Goal: Navigation & Orientation: Find specific page/section

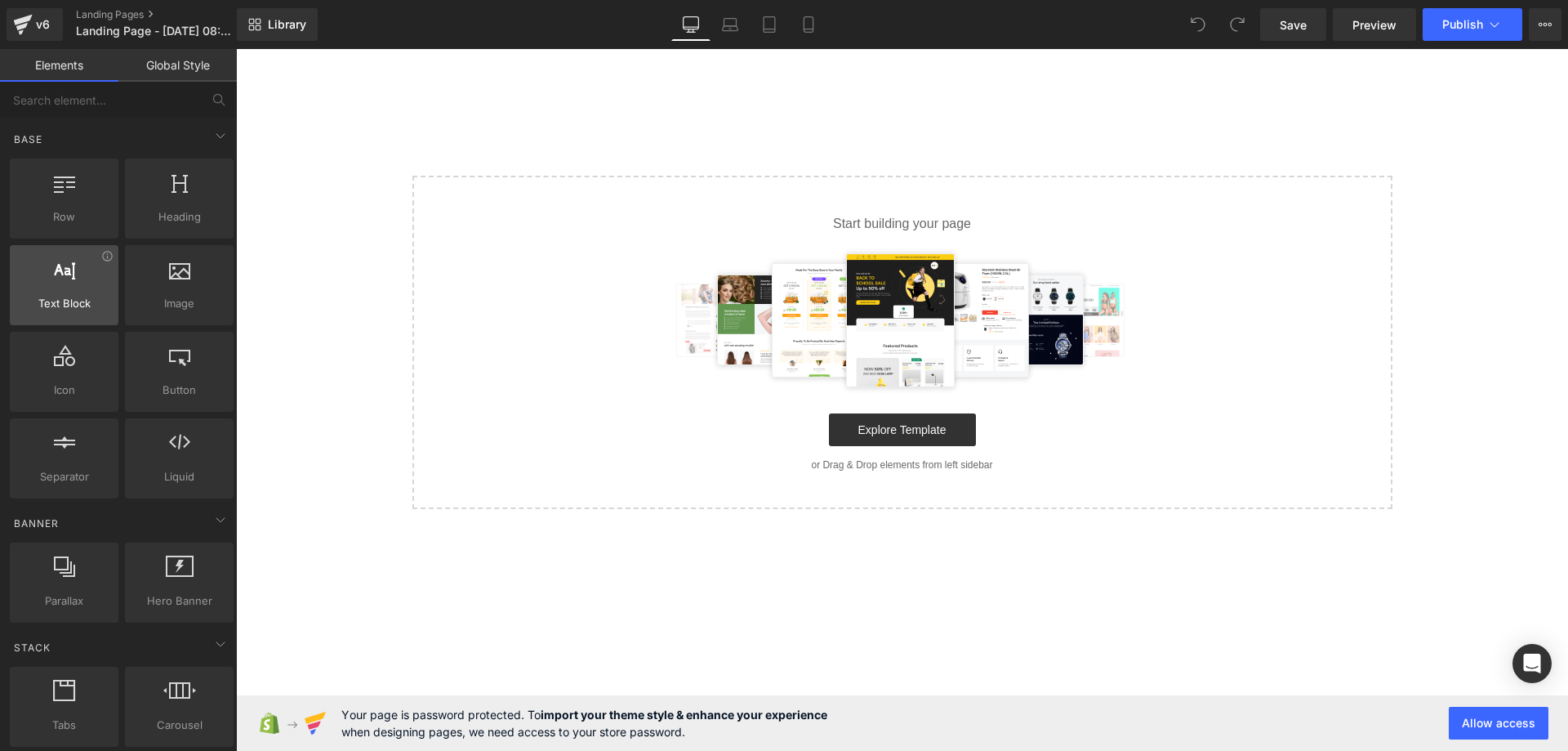
click at [69, 289] on div at bounding box center [64, 276] width 99 height 37
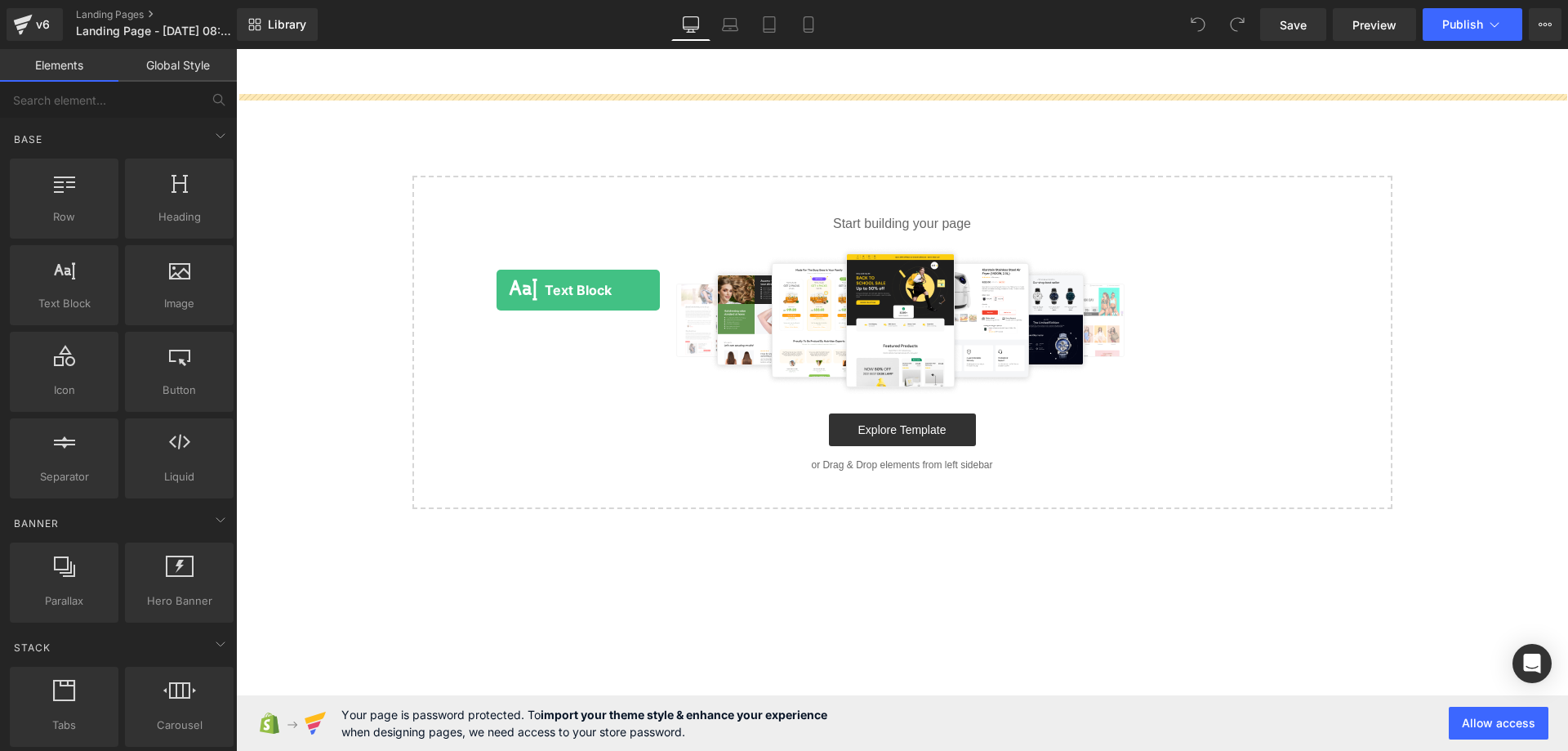
drag, startPoint x: 301, startPoint y: 331, endPoint x: 496, endPoint y: 290, distance: 199.3
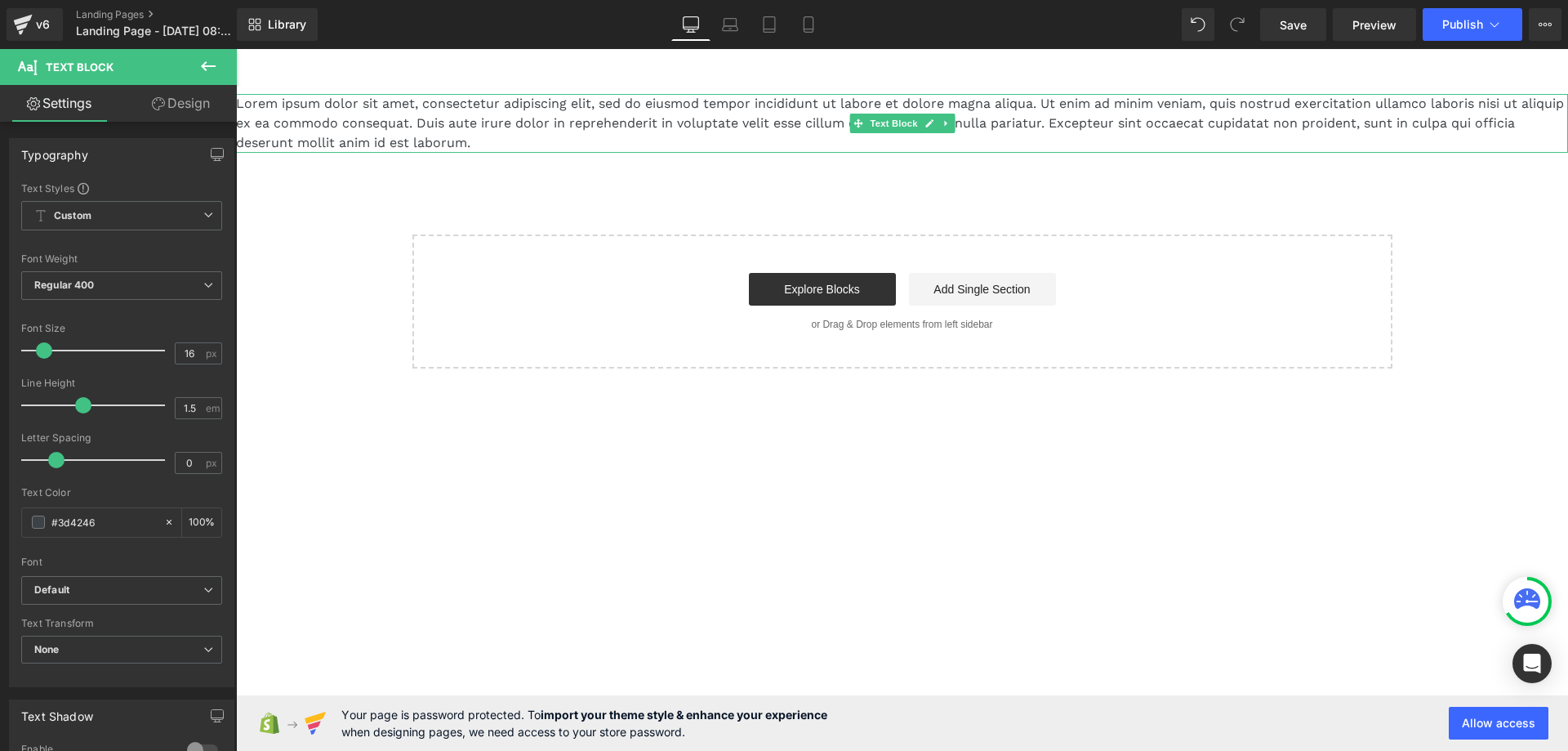
click at [272, 106] on p "Lorem ipsum dolor sit amet, consectetur adipiscing elit, sed do eiusmod tempor …" at bounding box center [902, 123] width 1332 height 59
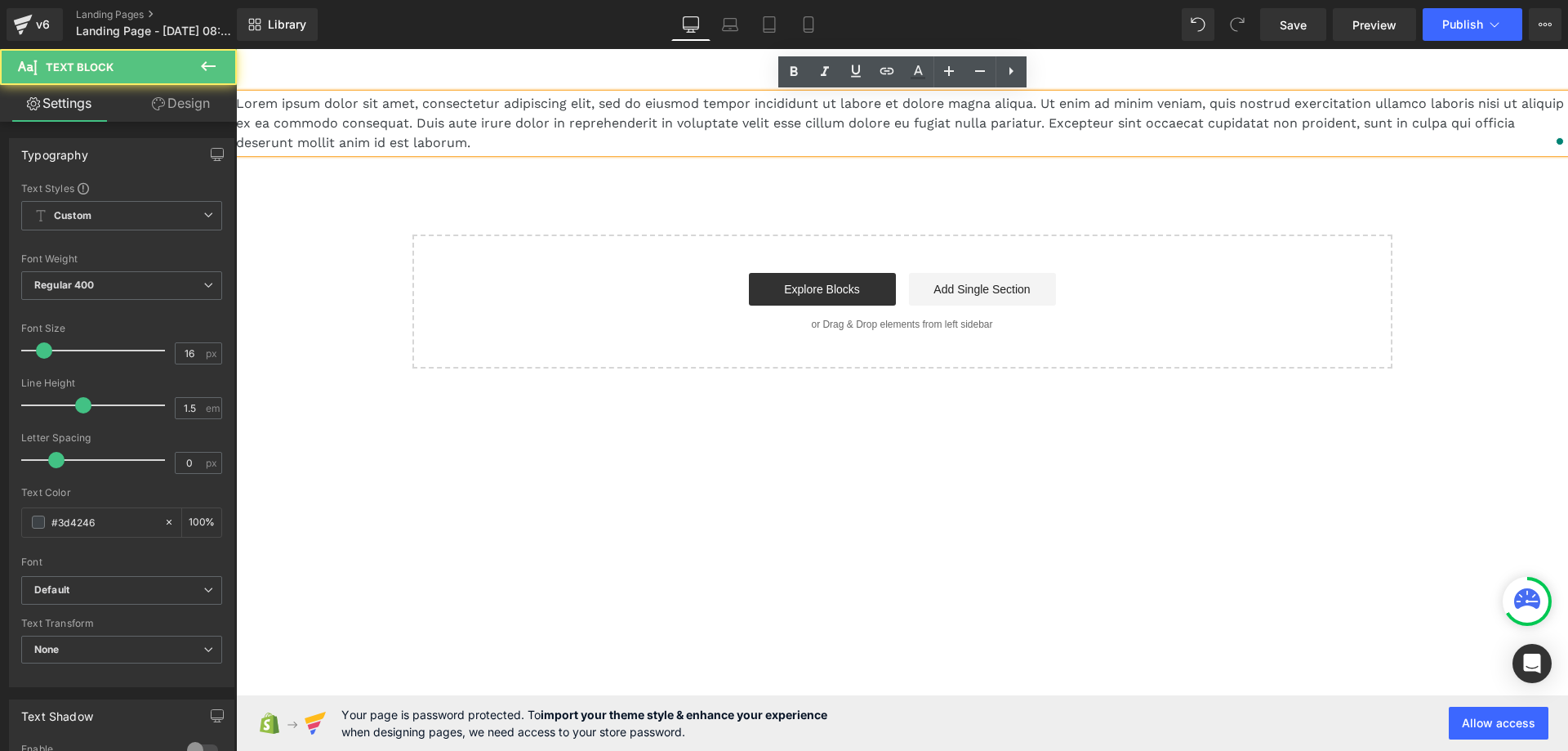
click at [298, 204] on div "Lorem ipsum dolor sit amet, consectetur adipiscing elit, sed do eiusmod tempor …" at bounding box center [902, 231] width 1332 height 275
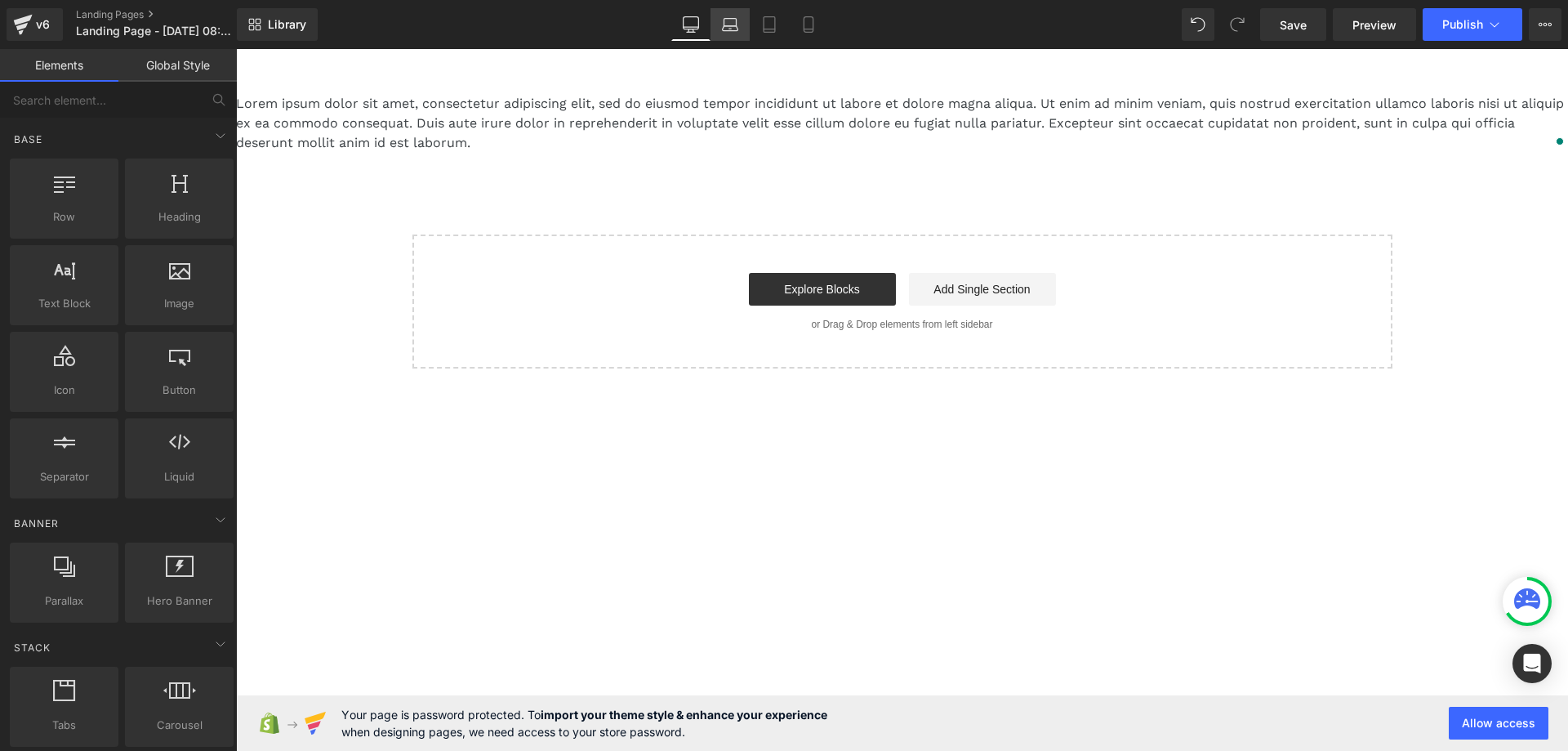
click at [721, 23] on link "Laptop" at bounding box center [730, 25] width 40 height 33
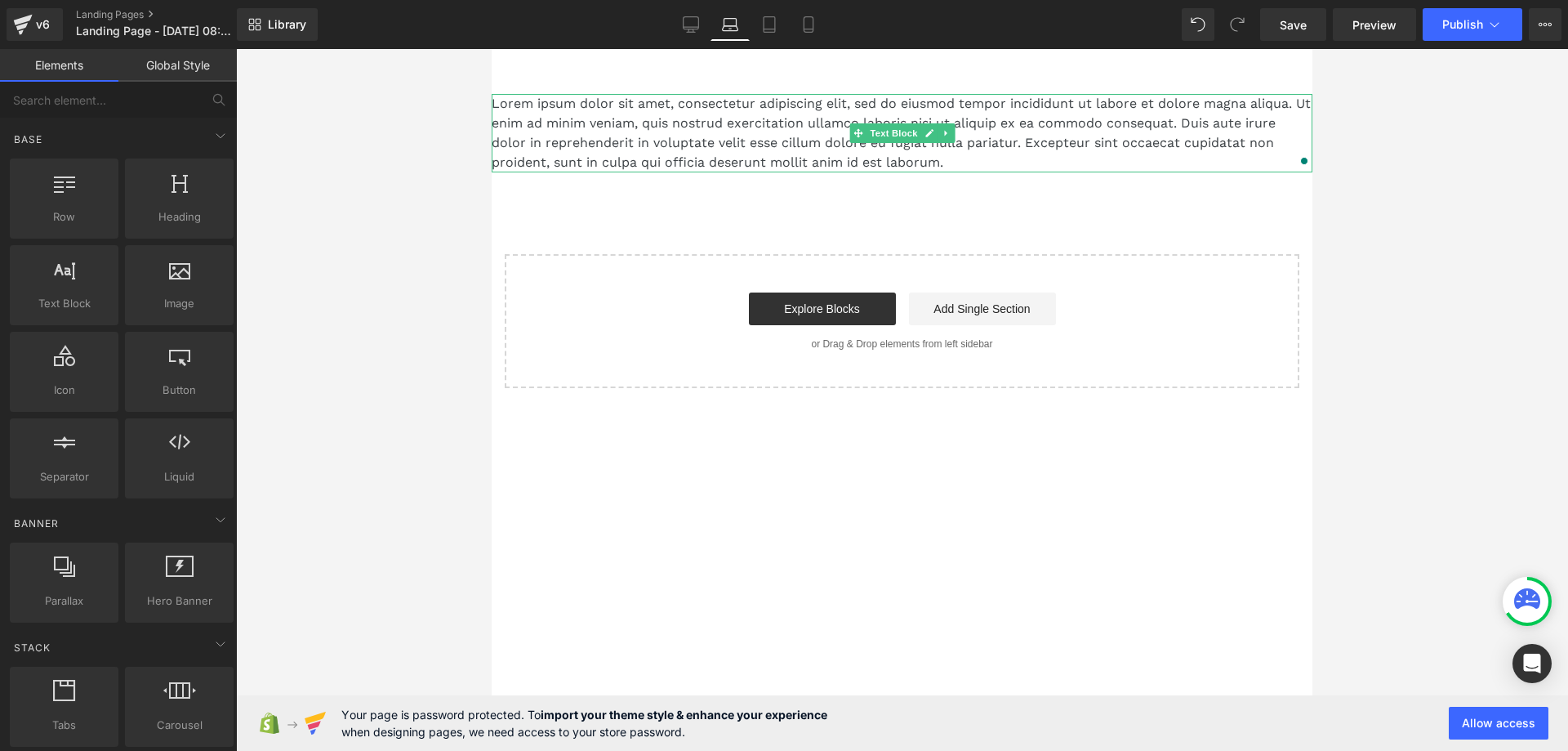
click at [500, 106] on p "Lorem ipsum dolor sit amet, consectetur adipiscing elit, sed do eiusmod tempor …" at bounding box center [902, 133] width 821 height 78
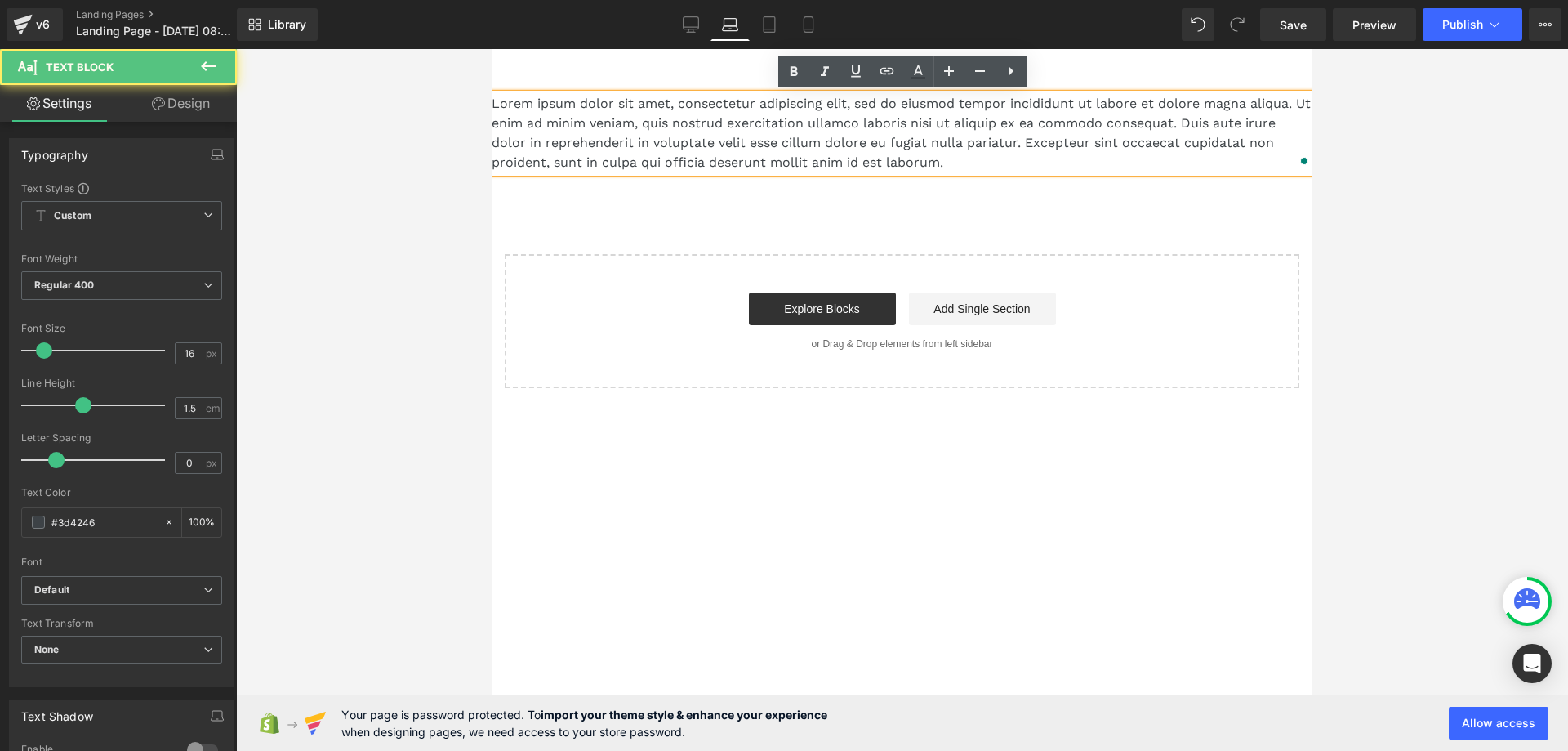
click at [522, 129] on p "Lorem ipsum dolor sit amet, consectetur adipiscing elit, sed do eiusmod tempor …" at bounding box center [902, 133] width 821 height 78
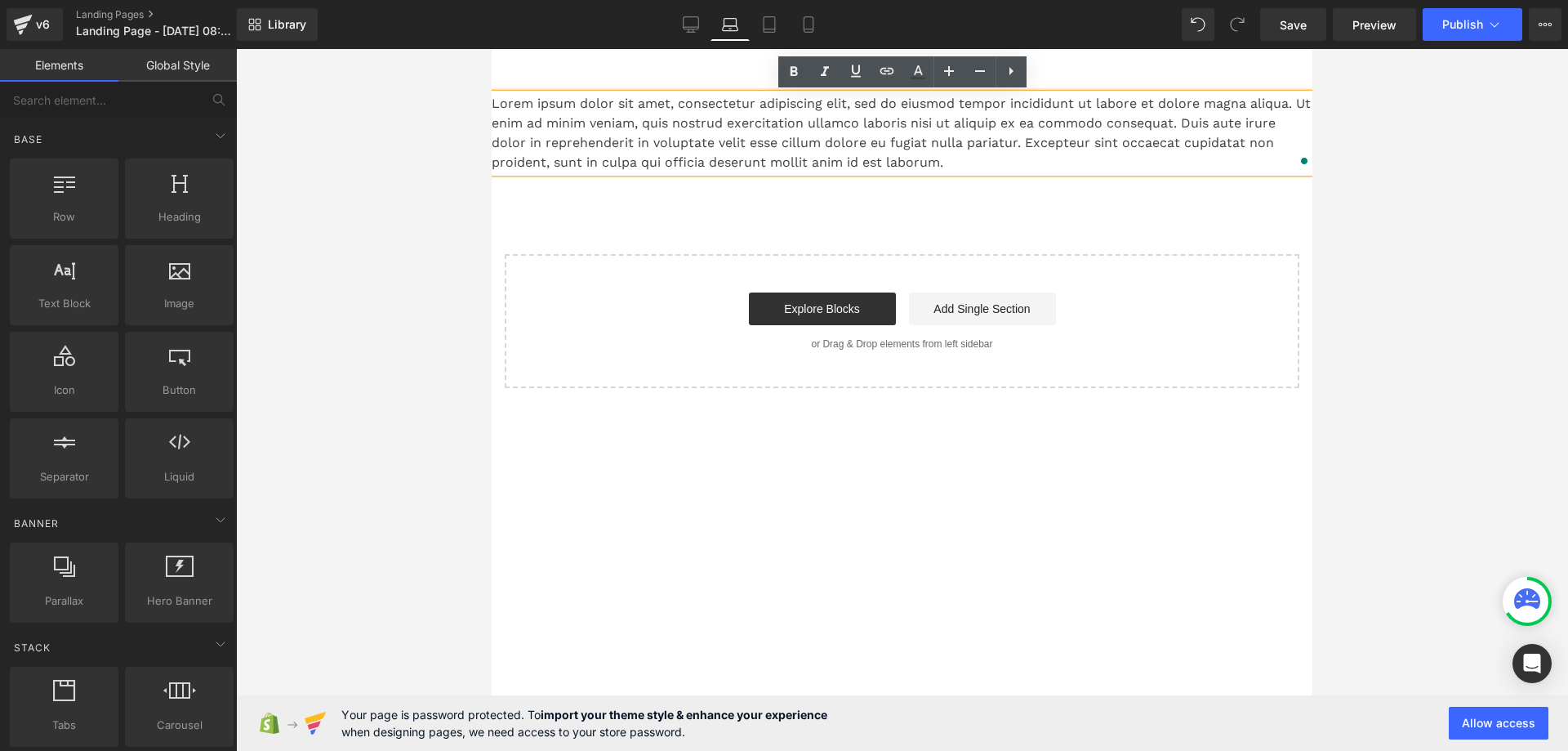
click at [516, 223] on div "Lorem ipsum dolor sit amet, consectetur adipiscing elit, sed do eiusmod tempor …" at bounding box center [902, 241] width 821 height 294
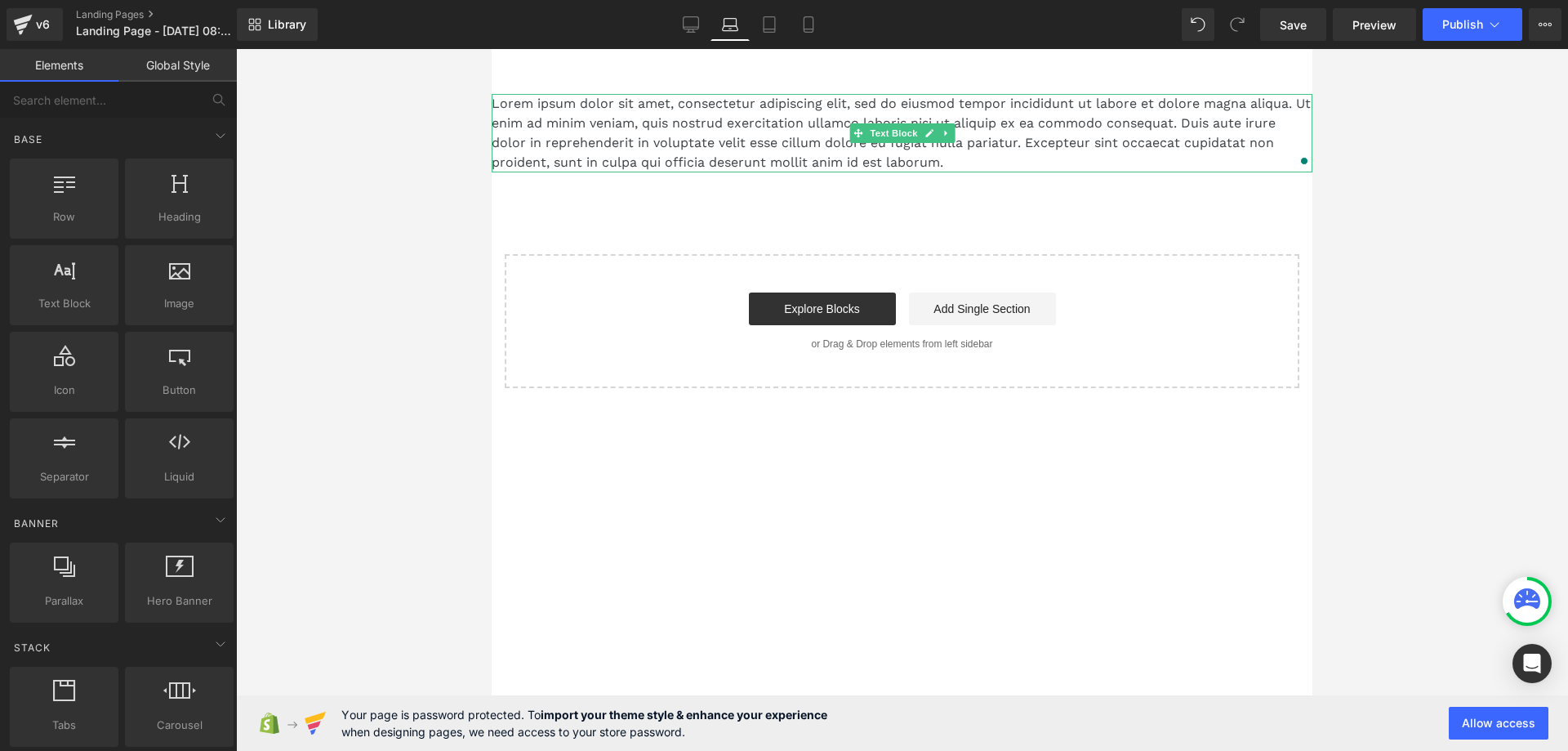
click at [529, 140] on p "Lorem ipsum dolor sit amet, consectetur adipiscing elit, sed do eiusmod tempor …" at bounding box center [902, 133] width 821 height 78
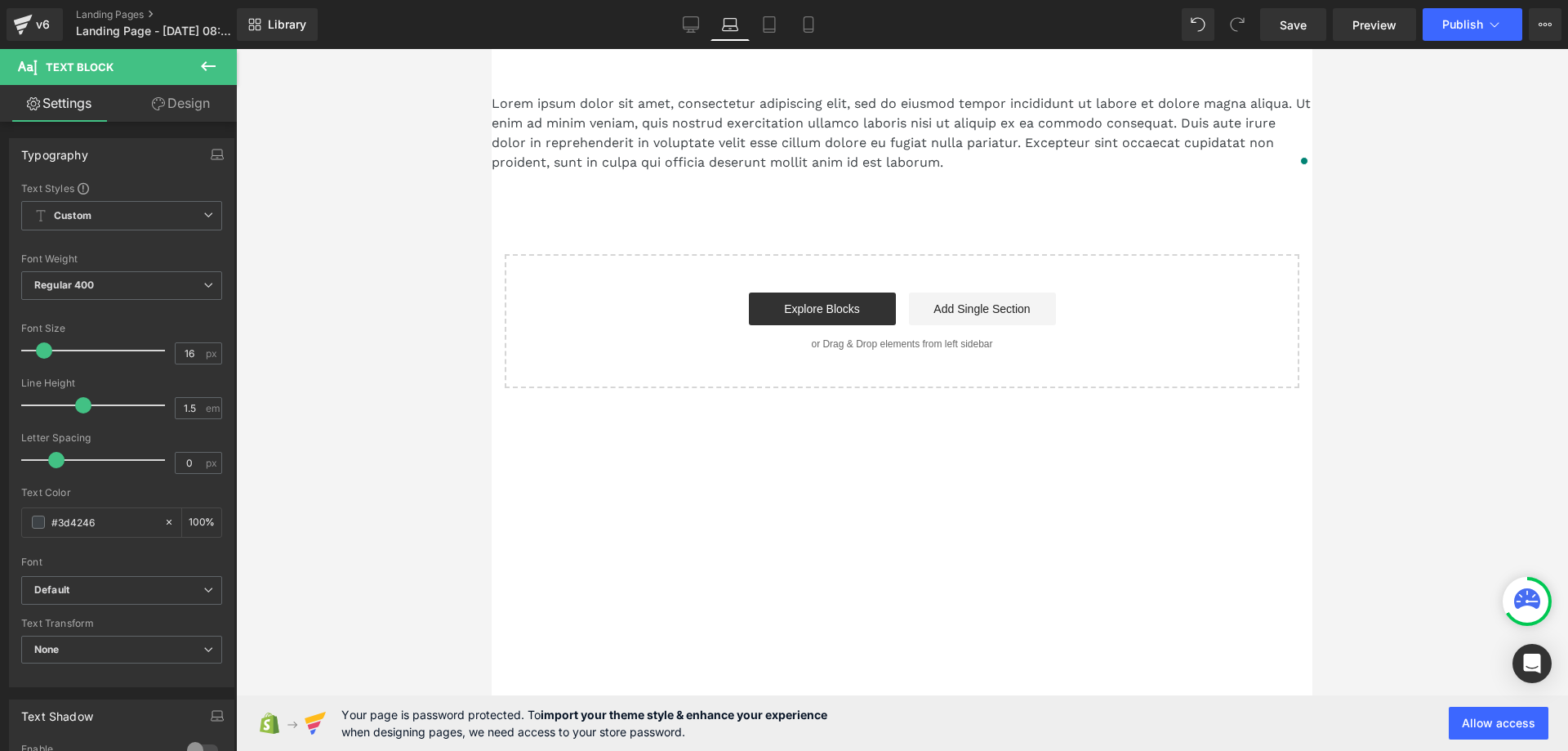
click at [200, 60] on icon at bounding box center [209, 66] width 20 height 20
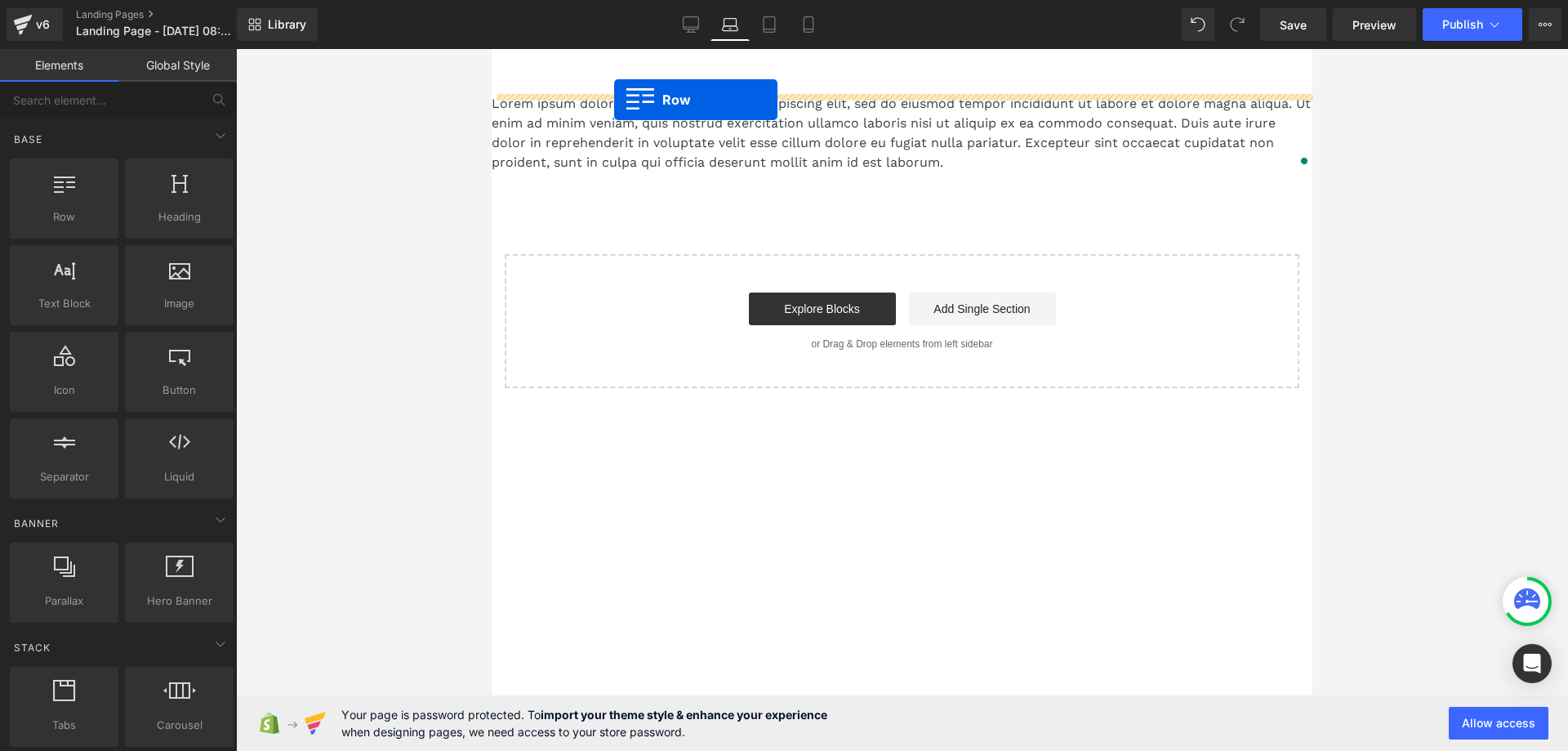
drag, startPoint x: 566, startPoint y: 263, endPoint x: 614, endPoint y: 100, distance: 169.9
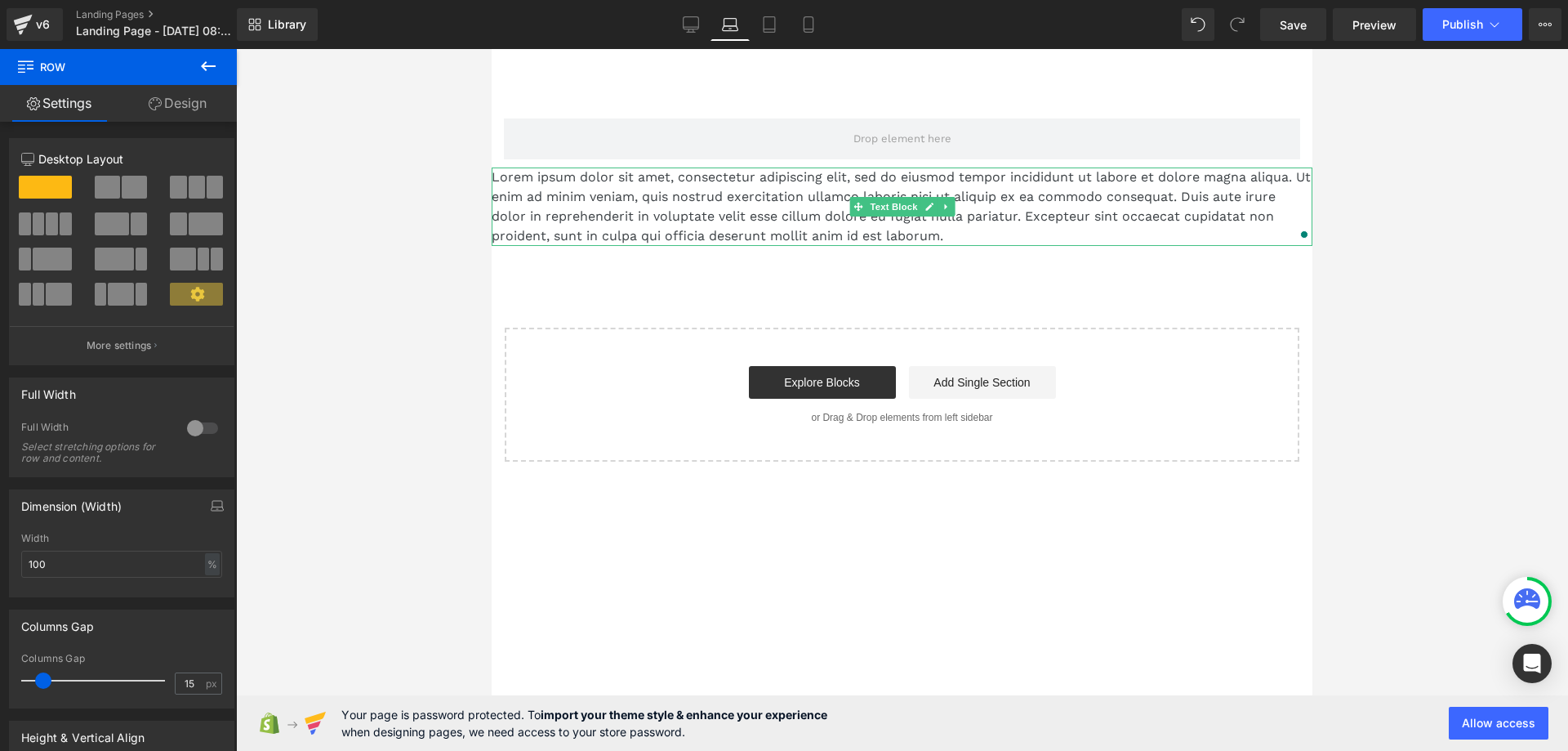
click at [519, 182] on p "Lorem ipsum dolor sit amet, consectetur adipiscing elit, sed do eiusmod tempor …" at bounding box center [902, 206] width 821 height 78
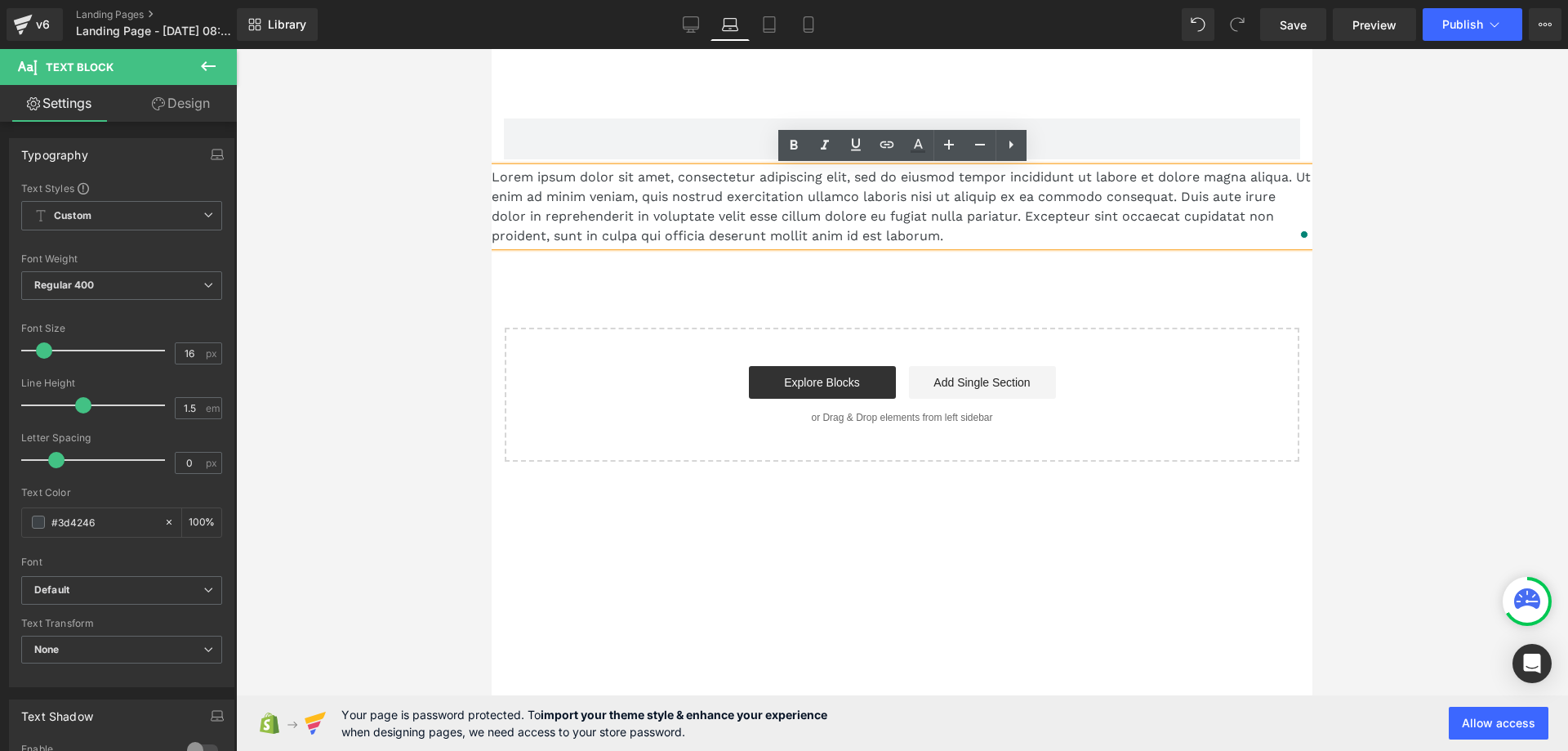
click at [724, 209] on p "Lorem ipsum dolor sit amet, consectetur adipiscing elit, sed do eiusmod tempor …" at bounding box center [902, 206] width 821 height 78
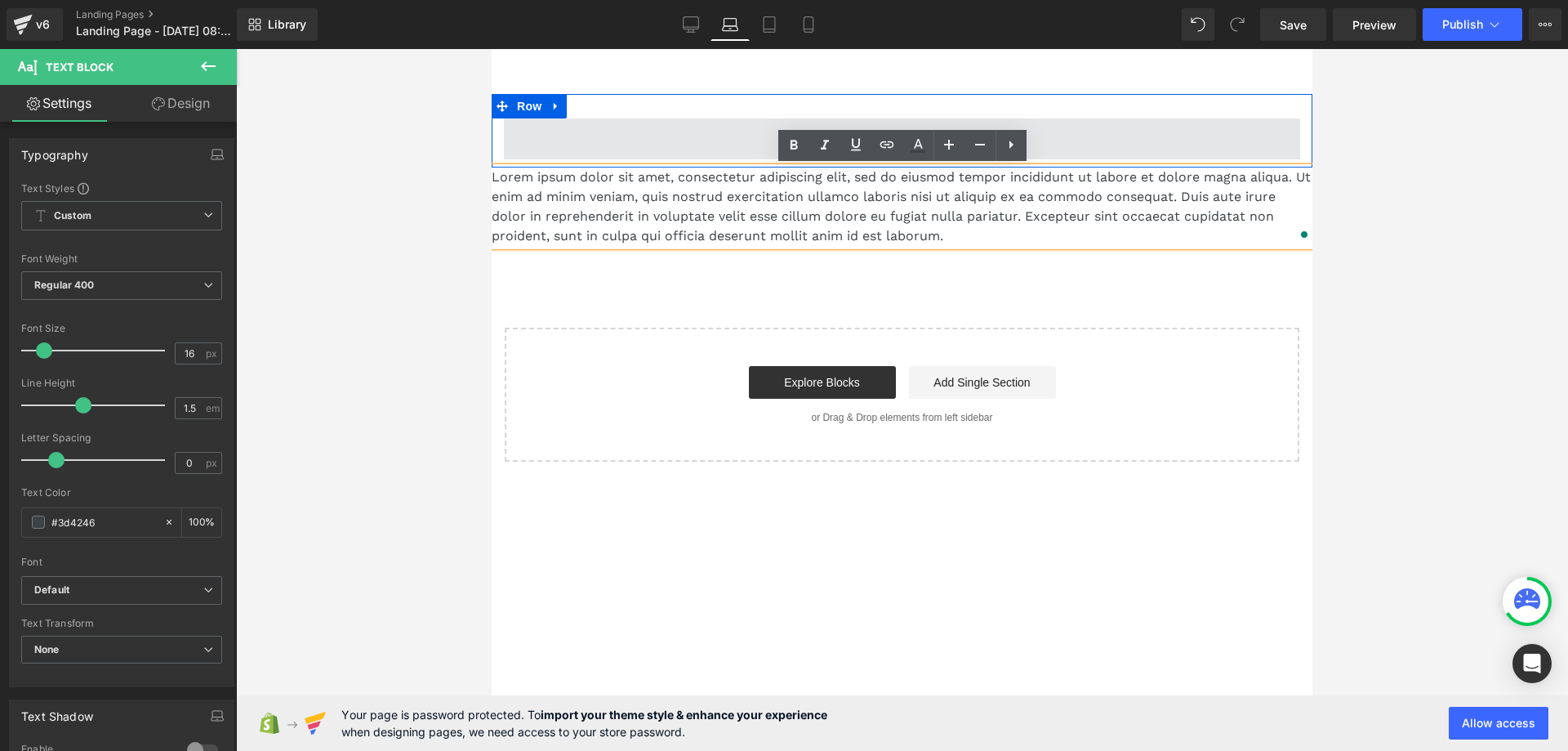
click at [595, 133] on span at bounding box center [902, 139] width 796 height 41
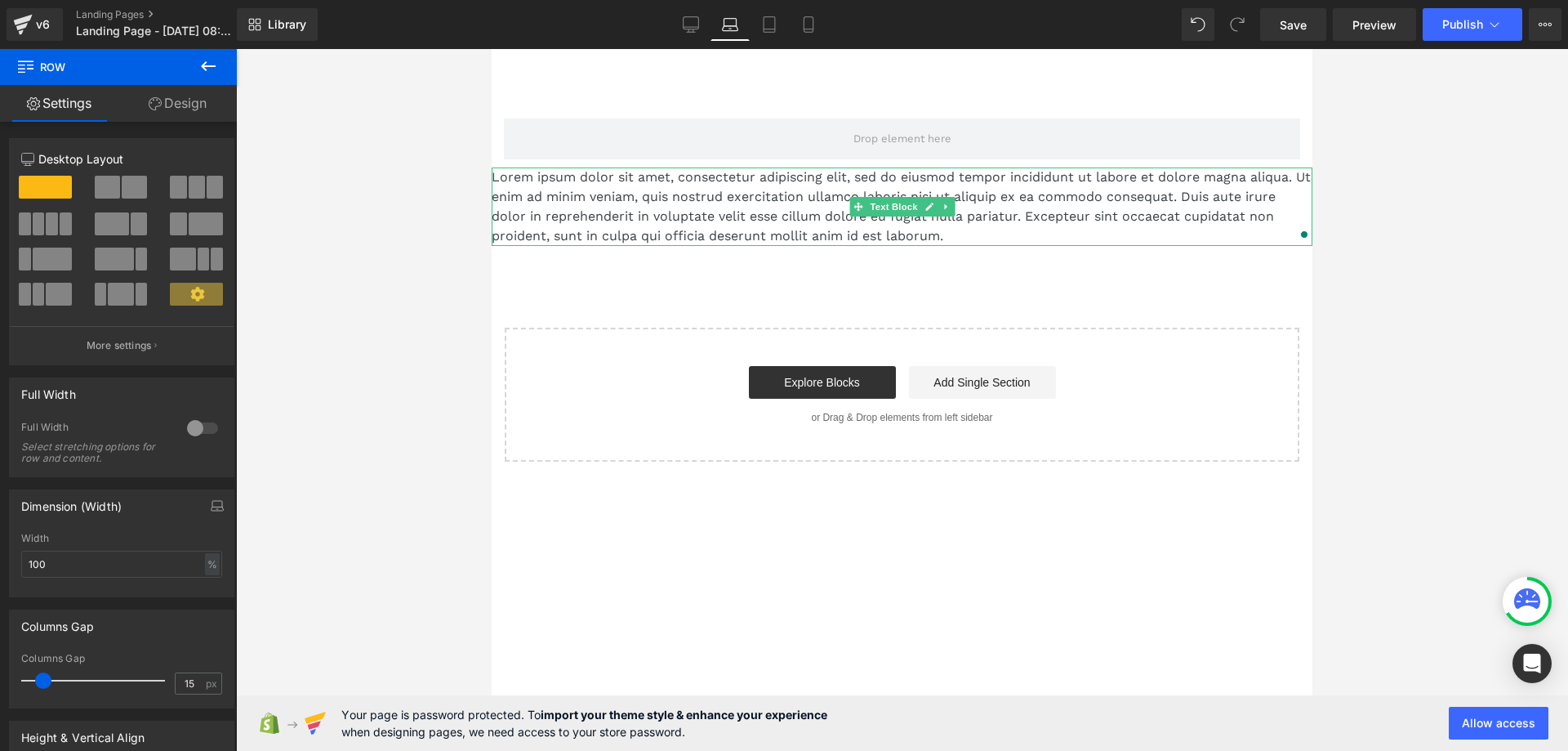
click at [523, 200] on p "Lorem ipsum dolor sit amet, consectetur adipiscing elit, sed do eiusmod tempor …" at bounding box center [902, 206] width 821 height 78
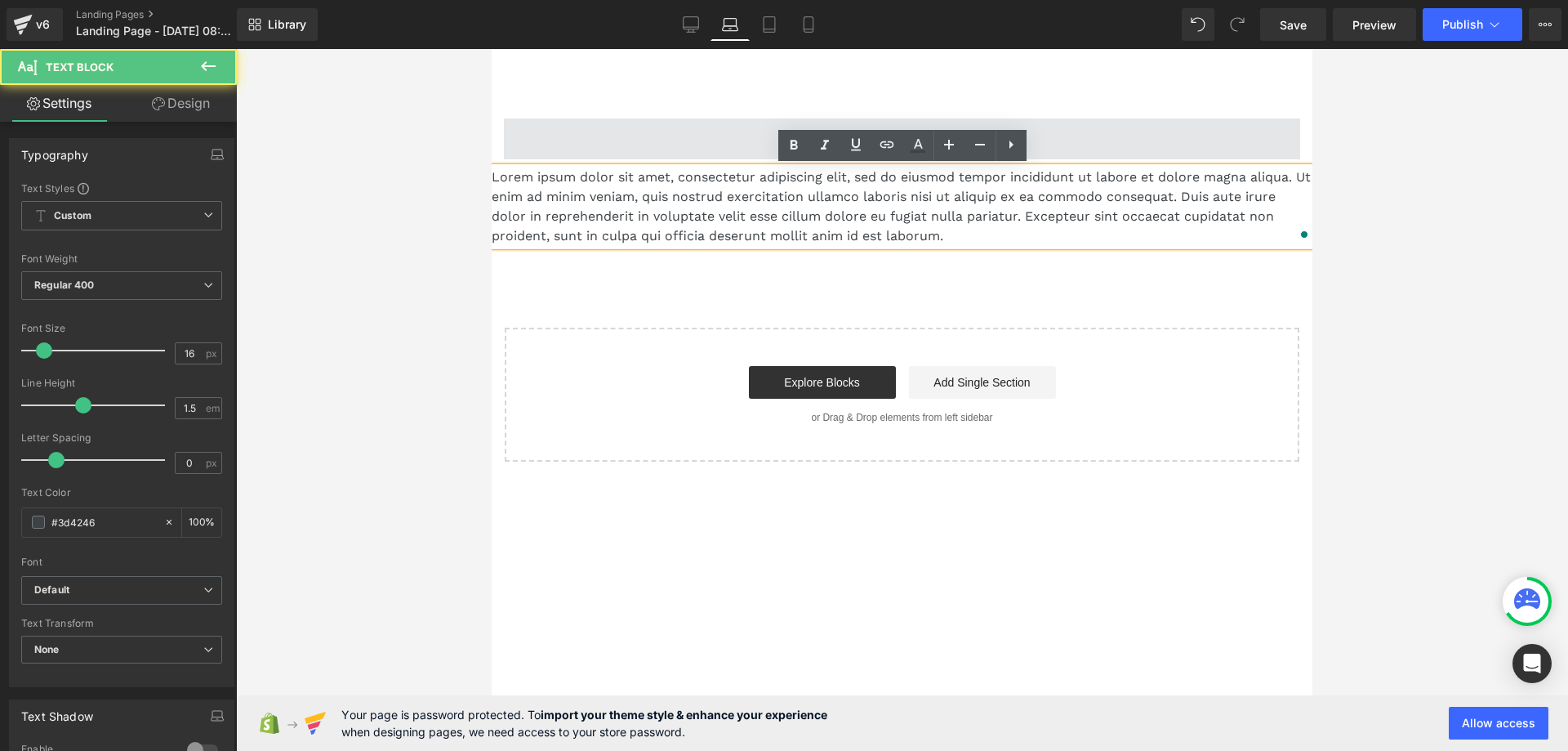
click at [545, 136] on span at bounding box center [902, 139] width 796 height 41
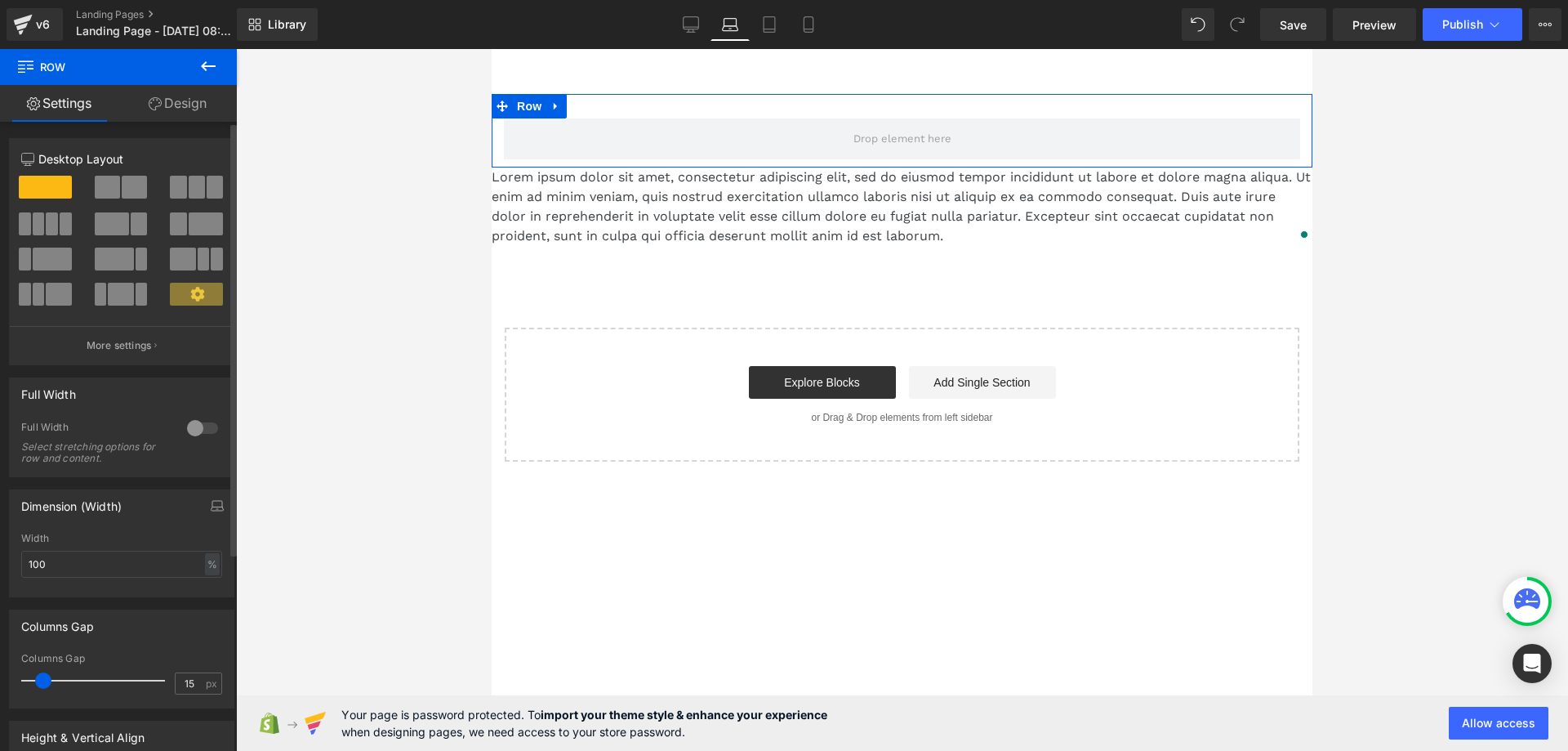
click at [204, 425] on div at bounding box center [203, 428] width 40 height 26
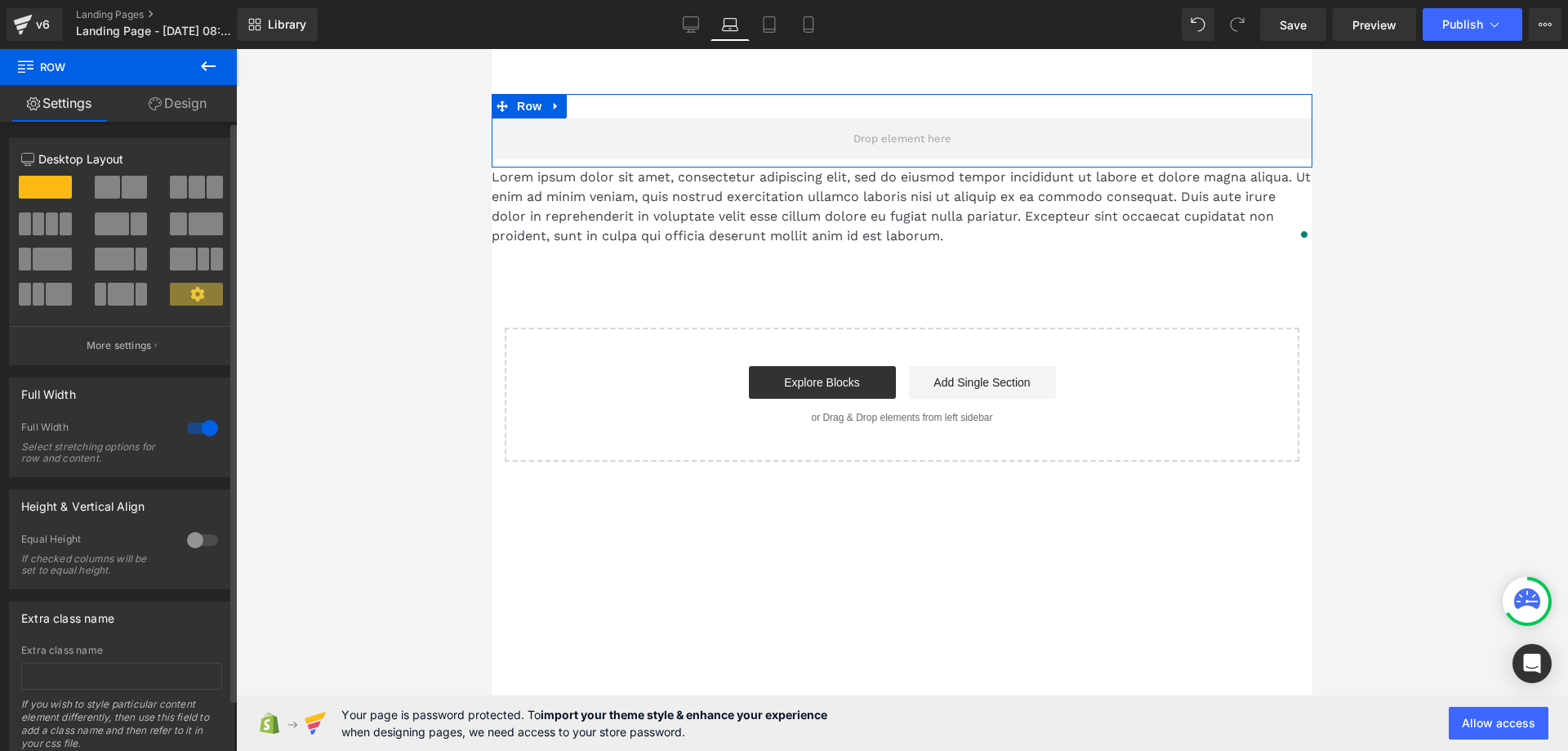
click at [204, 425] on div at bounding box center [203, 428] width 40 height 26
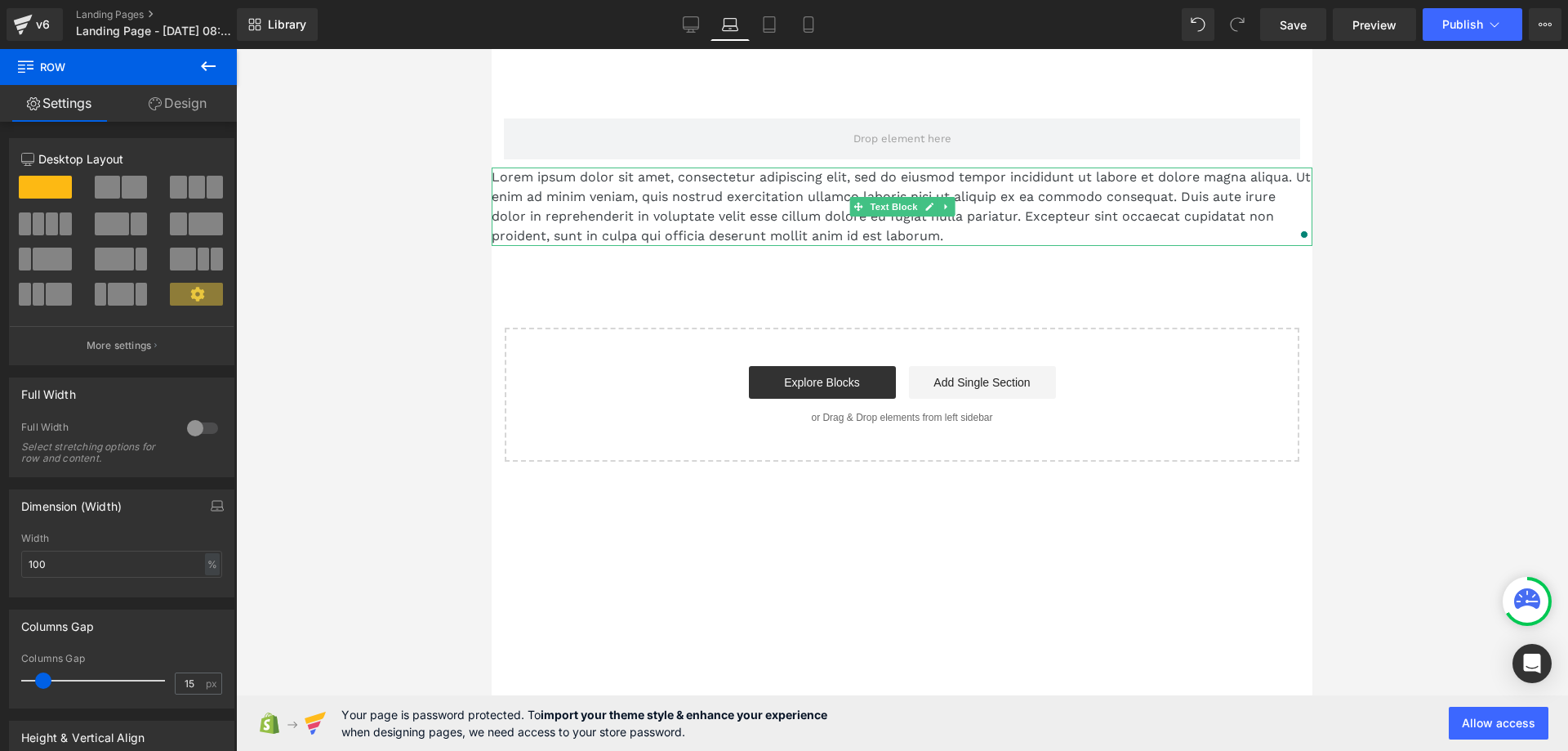
click at [570, 204] on p "Lorem ipsum dolor sit amet, consectetur adipiscing elit, sed do eiusmod tempor …" at bounding box center [902, 206] width 821 height 78
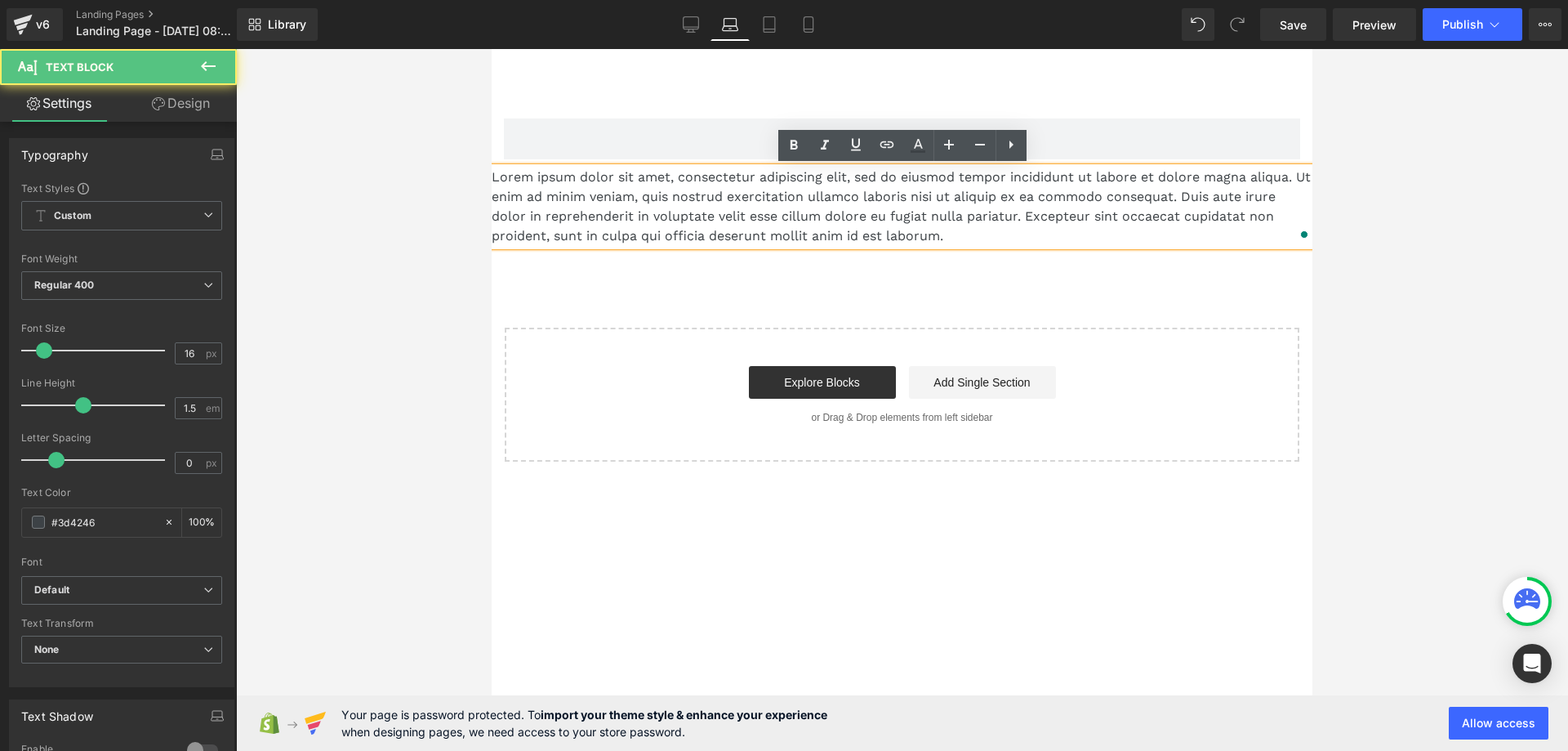
click at [878, 198] on p "Lorem ipsum dolor sit amet, consectetur adipiscing elit, sed do eiusmod tempor …" at bounding box center [902, 206] width 821 height 78
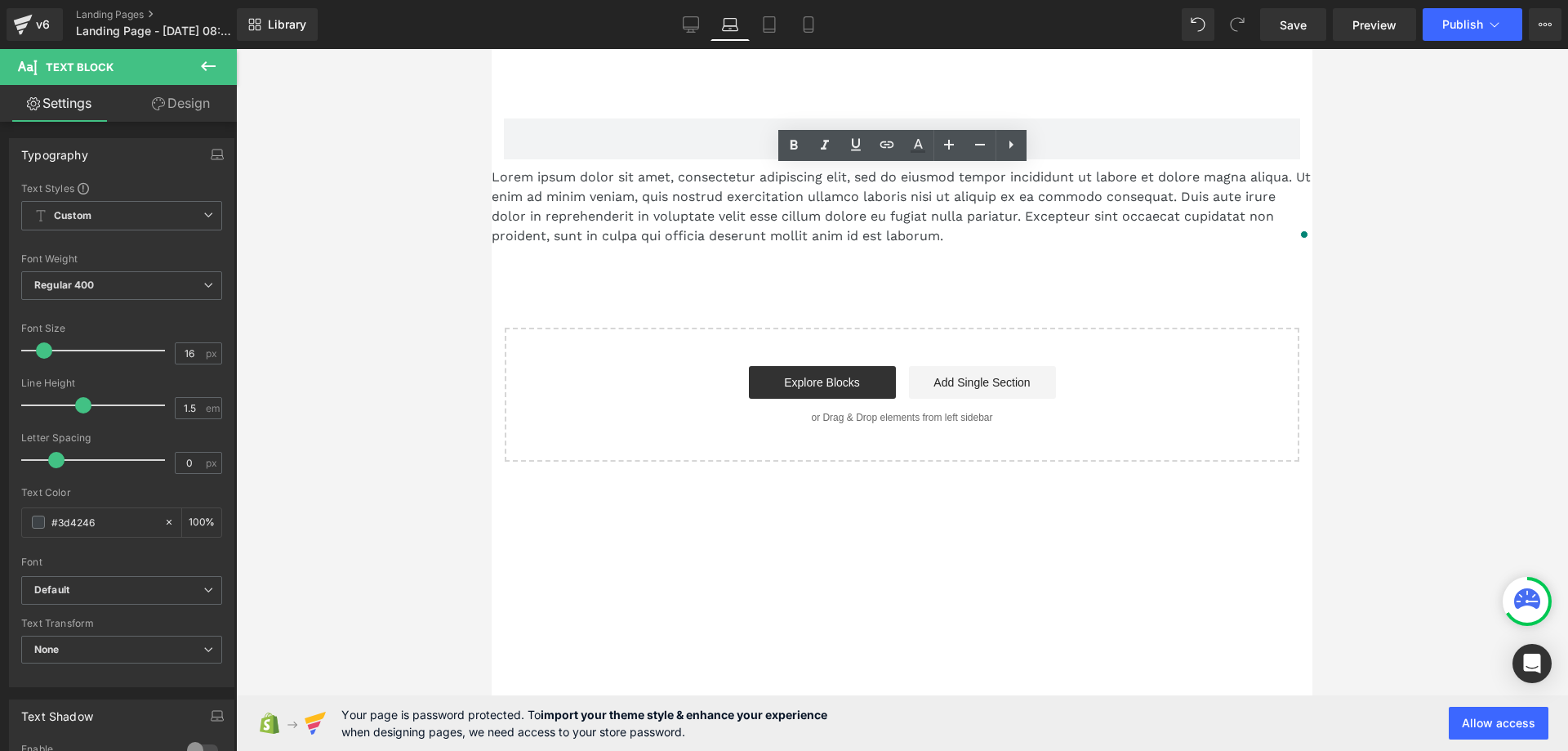
click at [1394, 168] on div at bounding box center [902, 399] width 1332 height 702
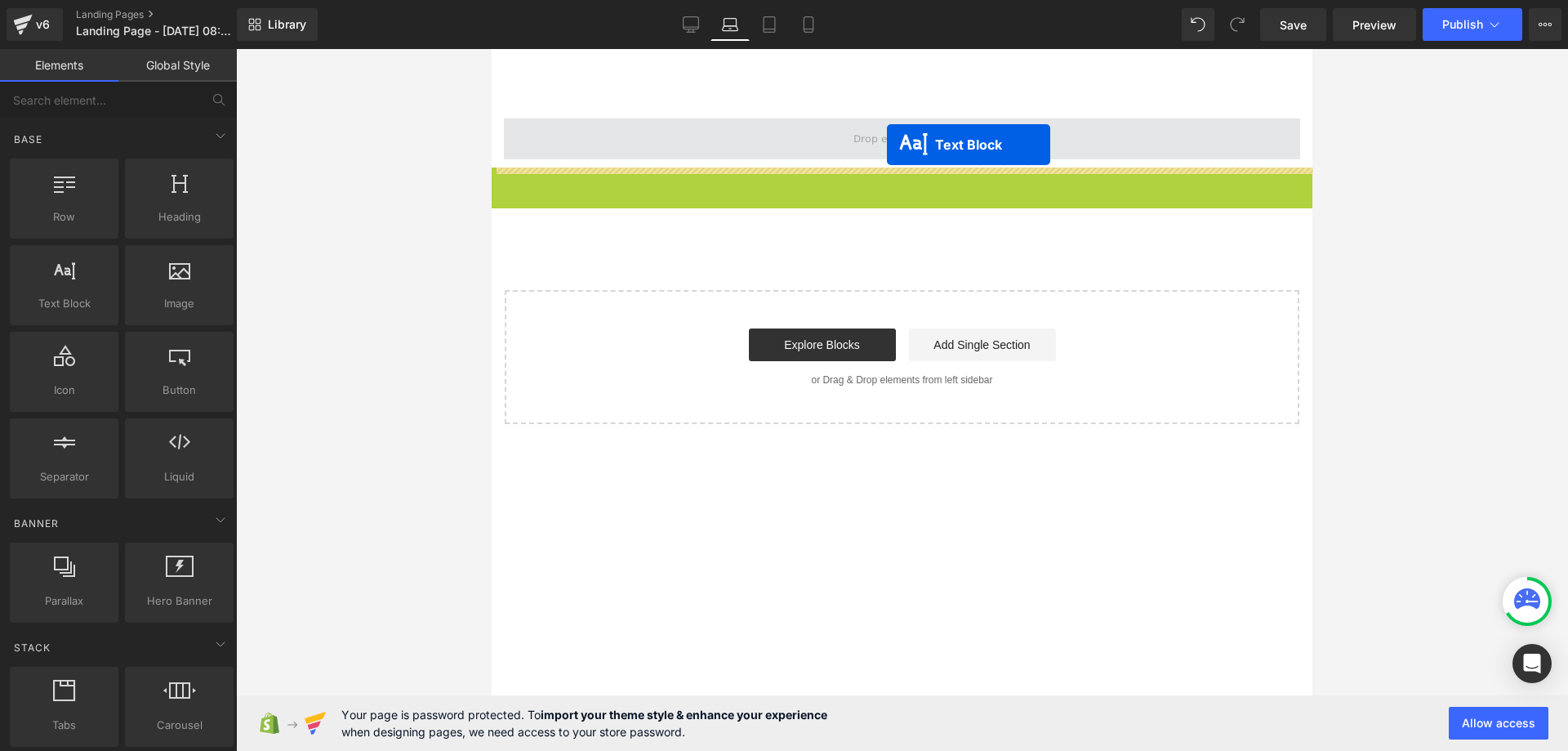
drag, startPoint x: 883, startPoint y: 205, endPoint x: 887, endPoint y: 144, distance: 61.1
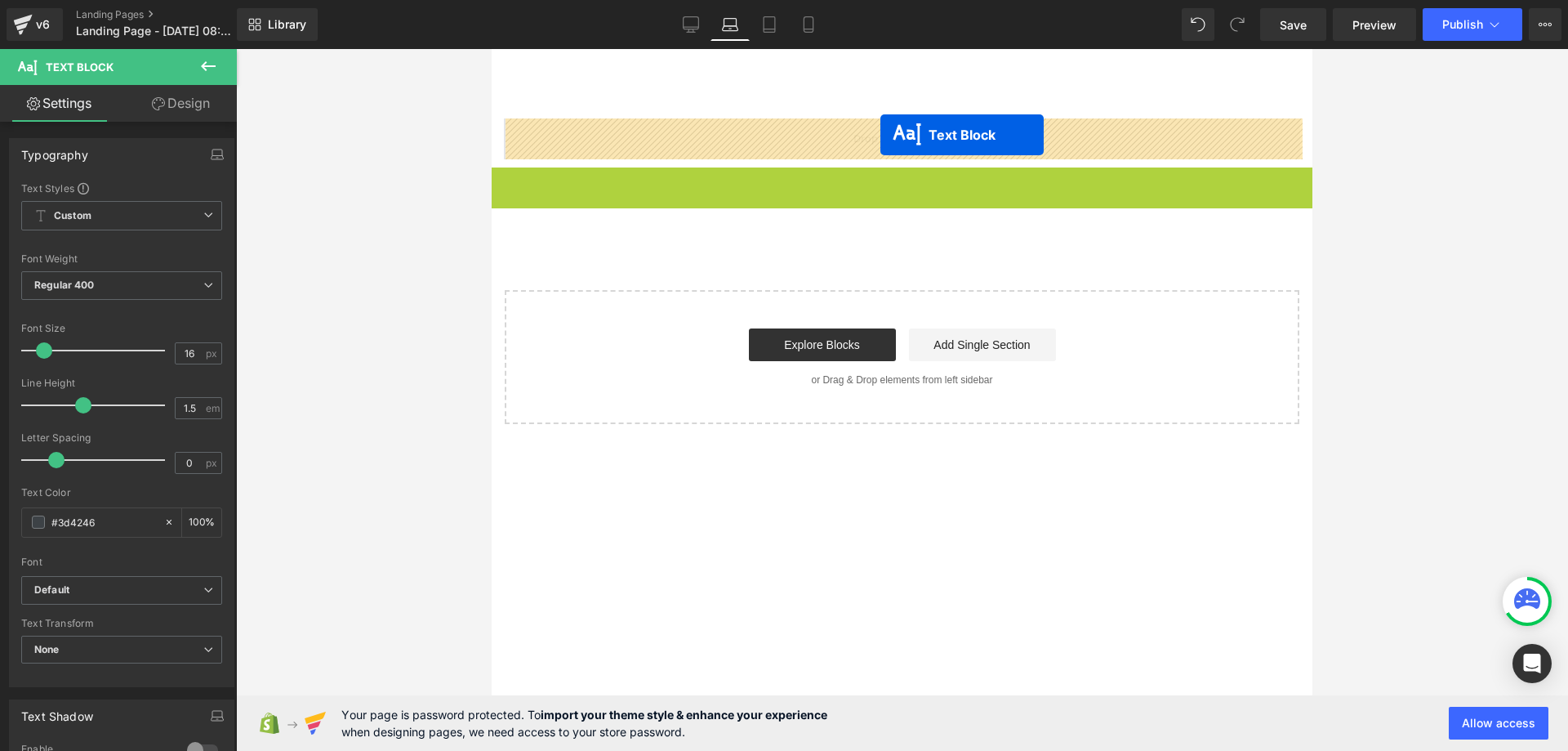
drag, startPoint x: 885, startPoint y: 204, endPoint x: 880, endPoint y: 134, distance: 70.2
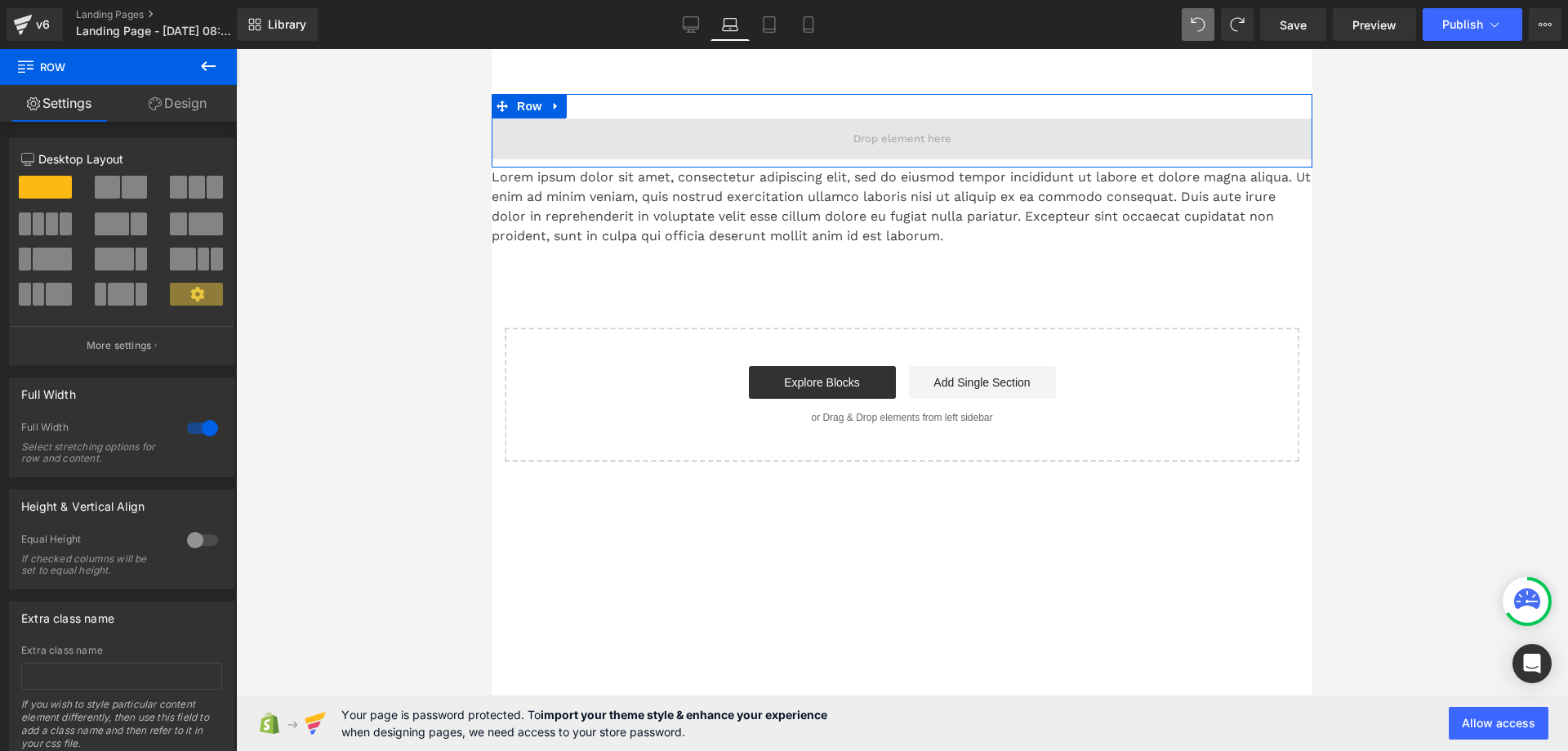
click at [697, 125] on span at bounding box center [902, 139] width 821 height 41
click at [886, 129] on span at bounding box center [902, 139] width 110 height 25
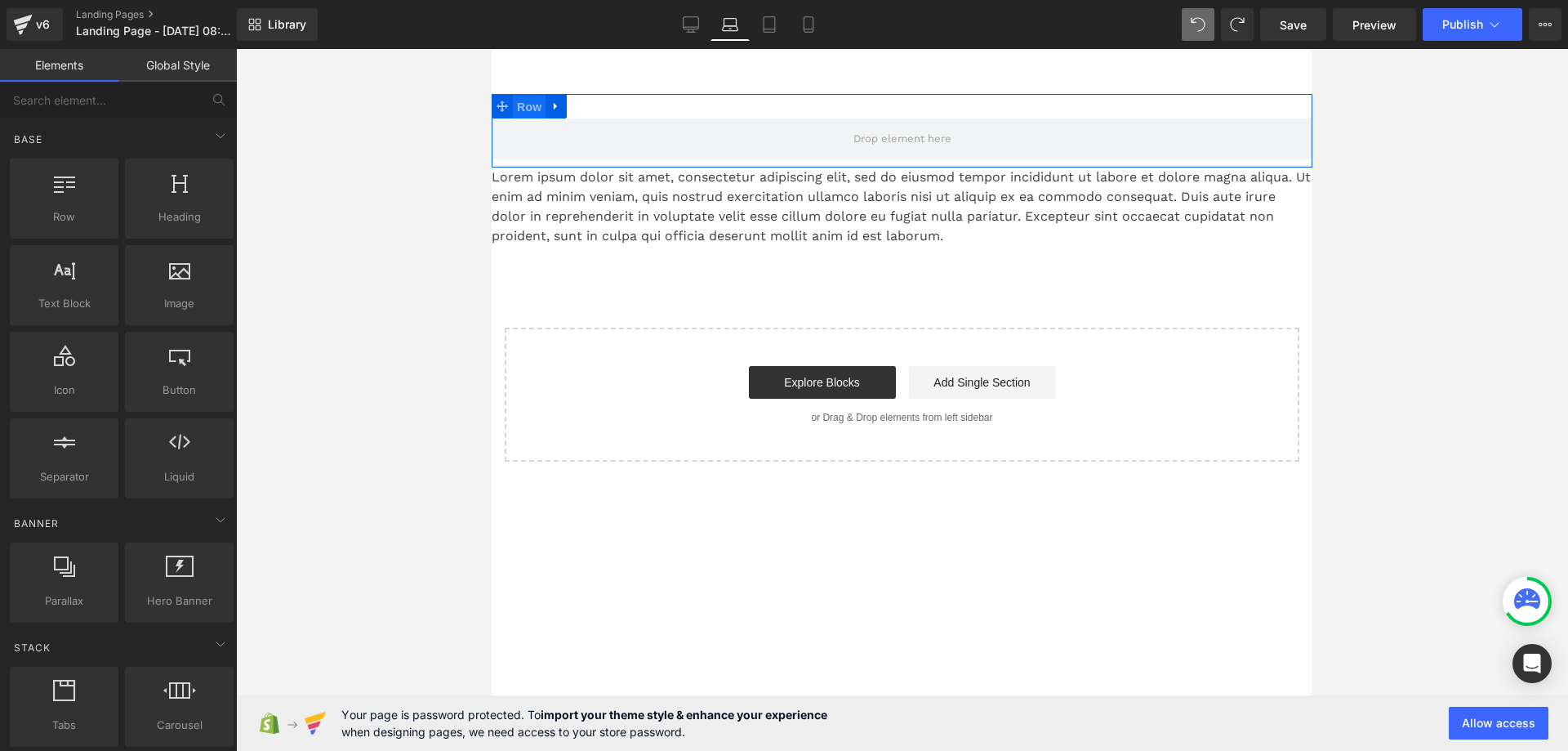
click at [534, 102] on span "Row" at bounding box center [529, 107] width 33 height 25
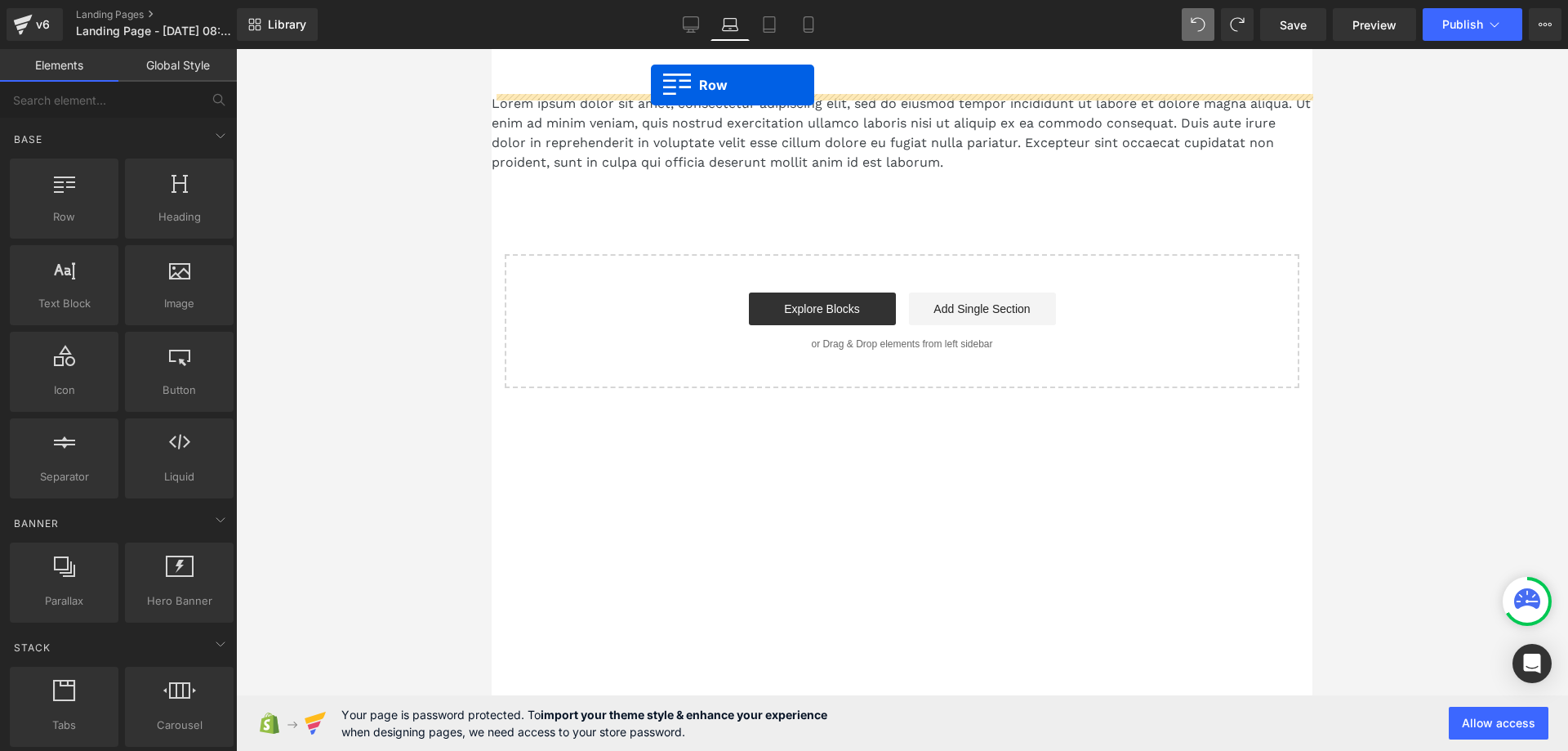
drag, startPoint x: 556, startPoint y: 255, endPoint x: 651, endPoint y: 85, distance: 194.7
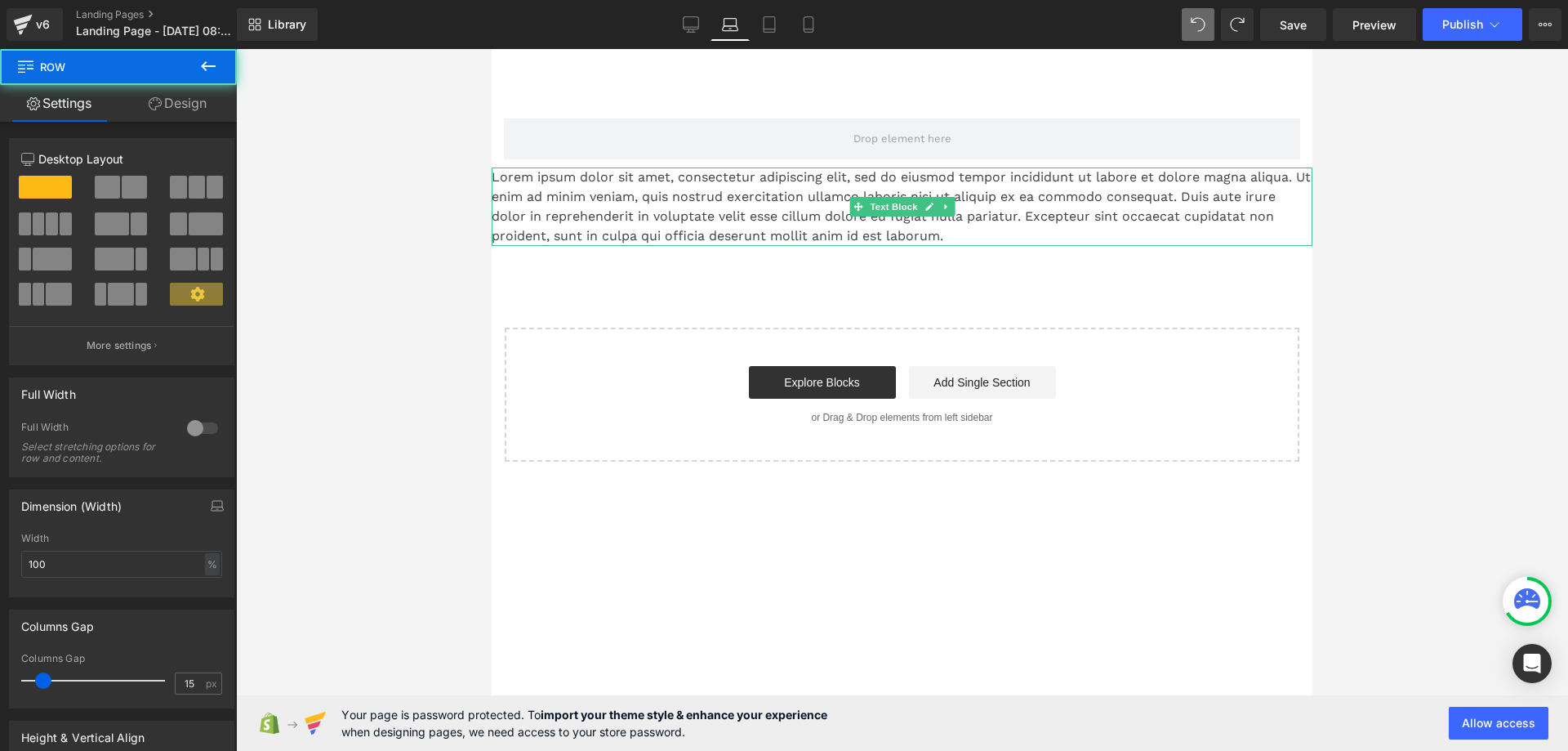
click at [539, 197] on p "Lorem ipsum dolor sit amet, consectetur adipiscing elit, sed do eiusmod tempor …" at bounding box center [902, 206] width 821 height 78
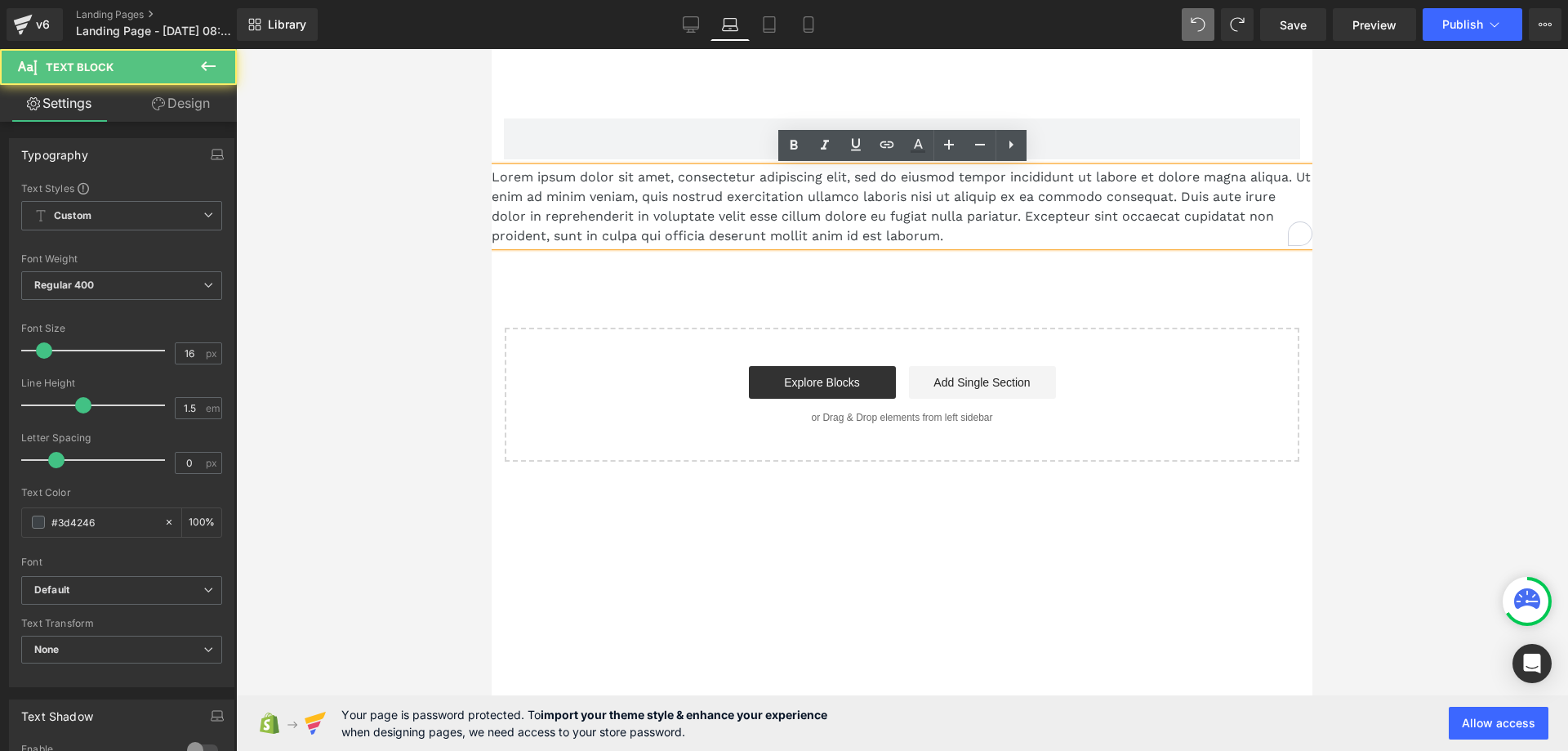
click at [868, 192] on p "Lorem ipsum dolor sit amet, consectetur adipiscing elit, sed do eiusmod tempor …" at bounding box center [902, 206] width 821 height 78
click at [410, 218] on div at bounding box center [902, 399] width 1332 height 702
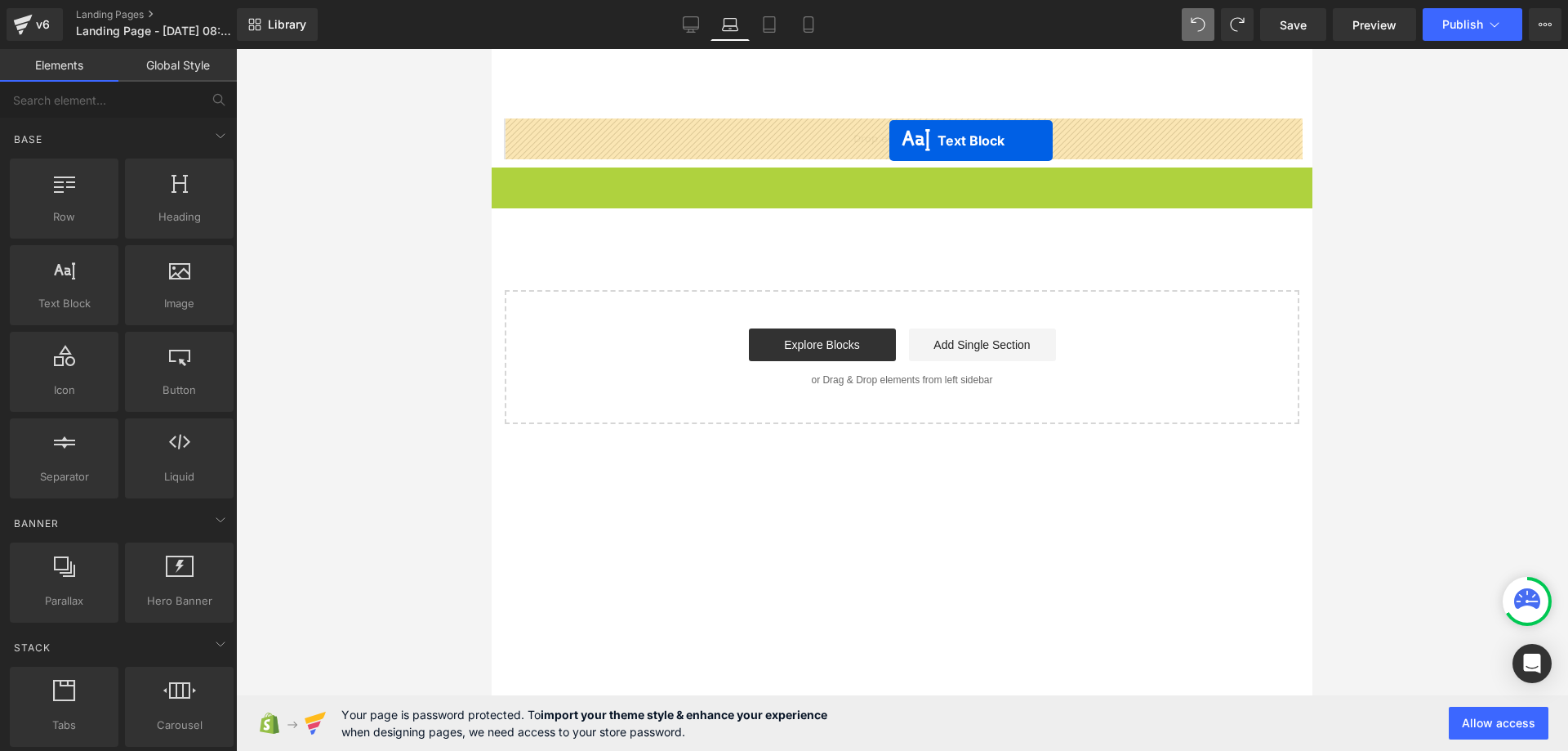
drag, startPoint x: 890, startPoint y: 200, endPoint x: 890, endPoint y: 140, distance: 60.0
